Goal: Use online tool/utility: Utilize a website feature to perform a specific function

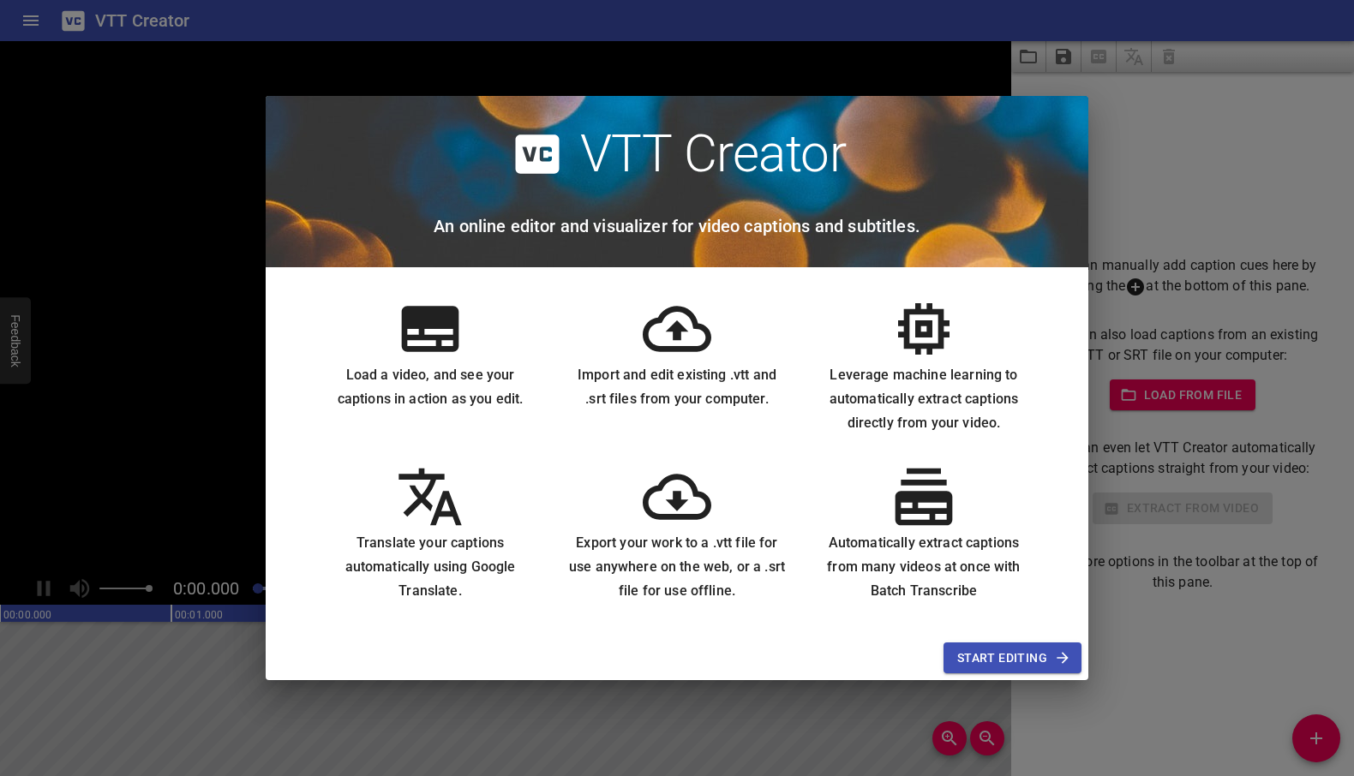
click at [1005, 655] on span "Start Editing" at bounding box center [1012, 658] width 111 height 21
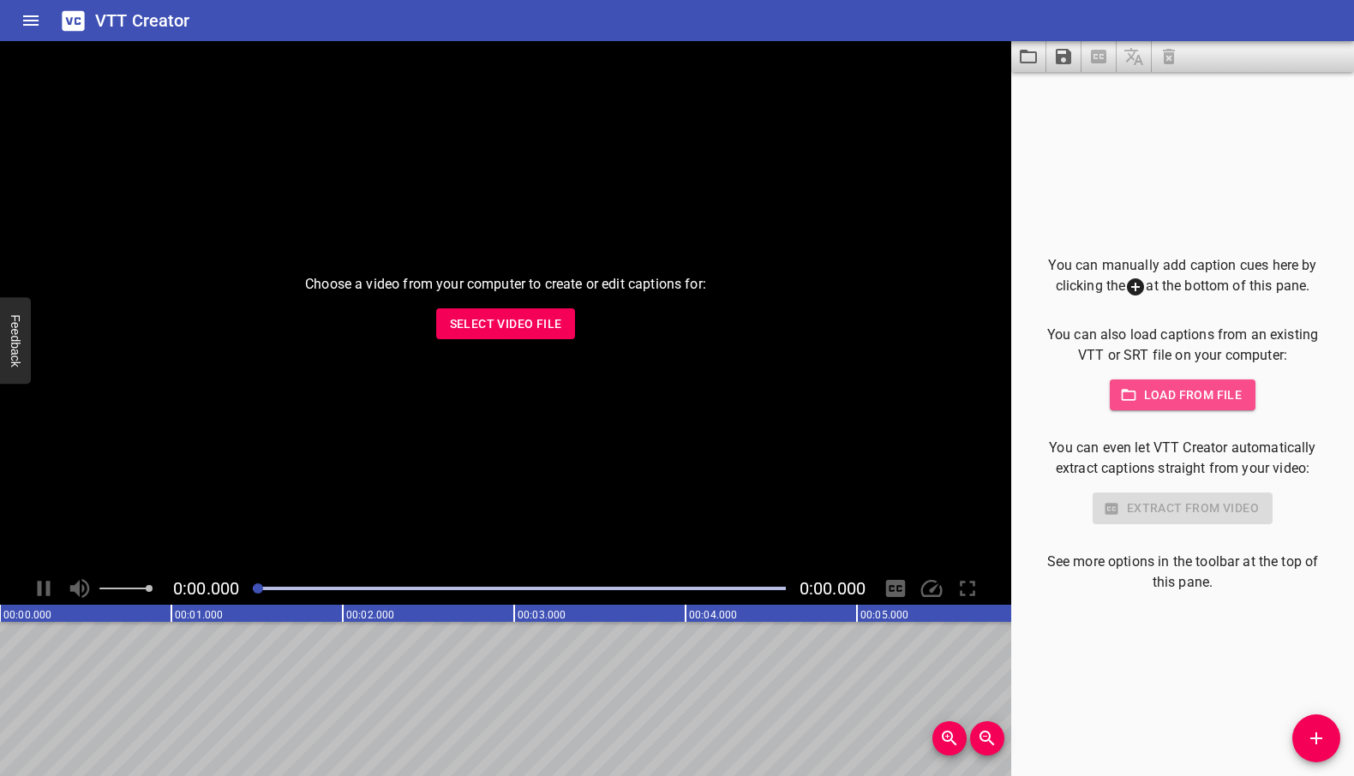
click at [1196, 405] on button "Load from file" at bounding box center [1183, 396] width 147 height 32
click at [1154, 387] on span "Load from file" at bounding box center [1182, 395] width 119 height 21
click at [1212, 390] on span "Load from file" at bounding box center [1182, 395] width 119 height 21
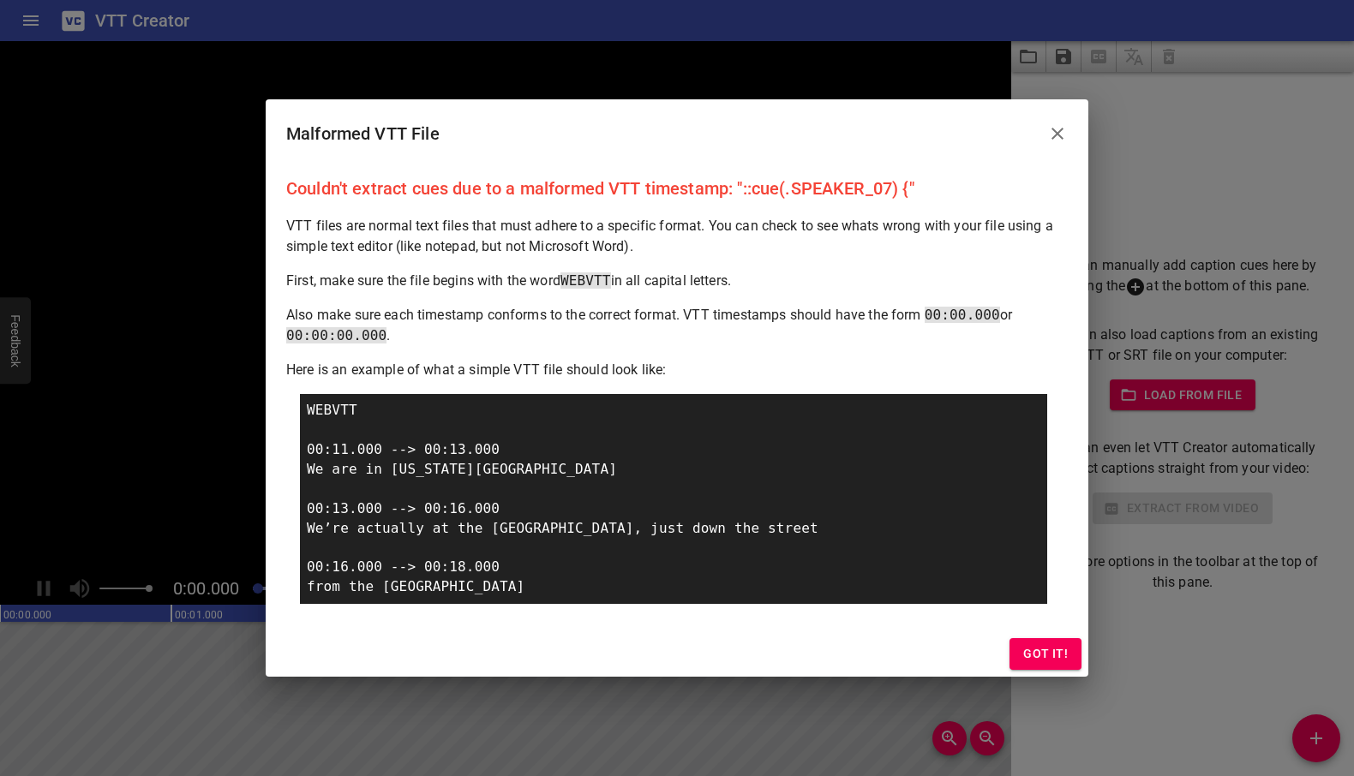
click at [1100, 360] on div "Malformed VTT File Couldn't extract cues due to a malformed VTT timestamp: "::c…" at bounding box center [677, 388] width 1354 height 776
click at [1129, 332] on div "Malformed VTT File Couldn't extract cues due to a malformed VTT timestamp: "::c…" at bounding box center [677, 388] width 1354 height 776
click at [1055, 127] on icon "Close" at bounding box center [1057, 133] width 21 height 21
